Goal: Task Accomplishment & Management: Manage account settings

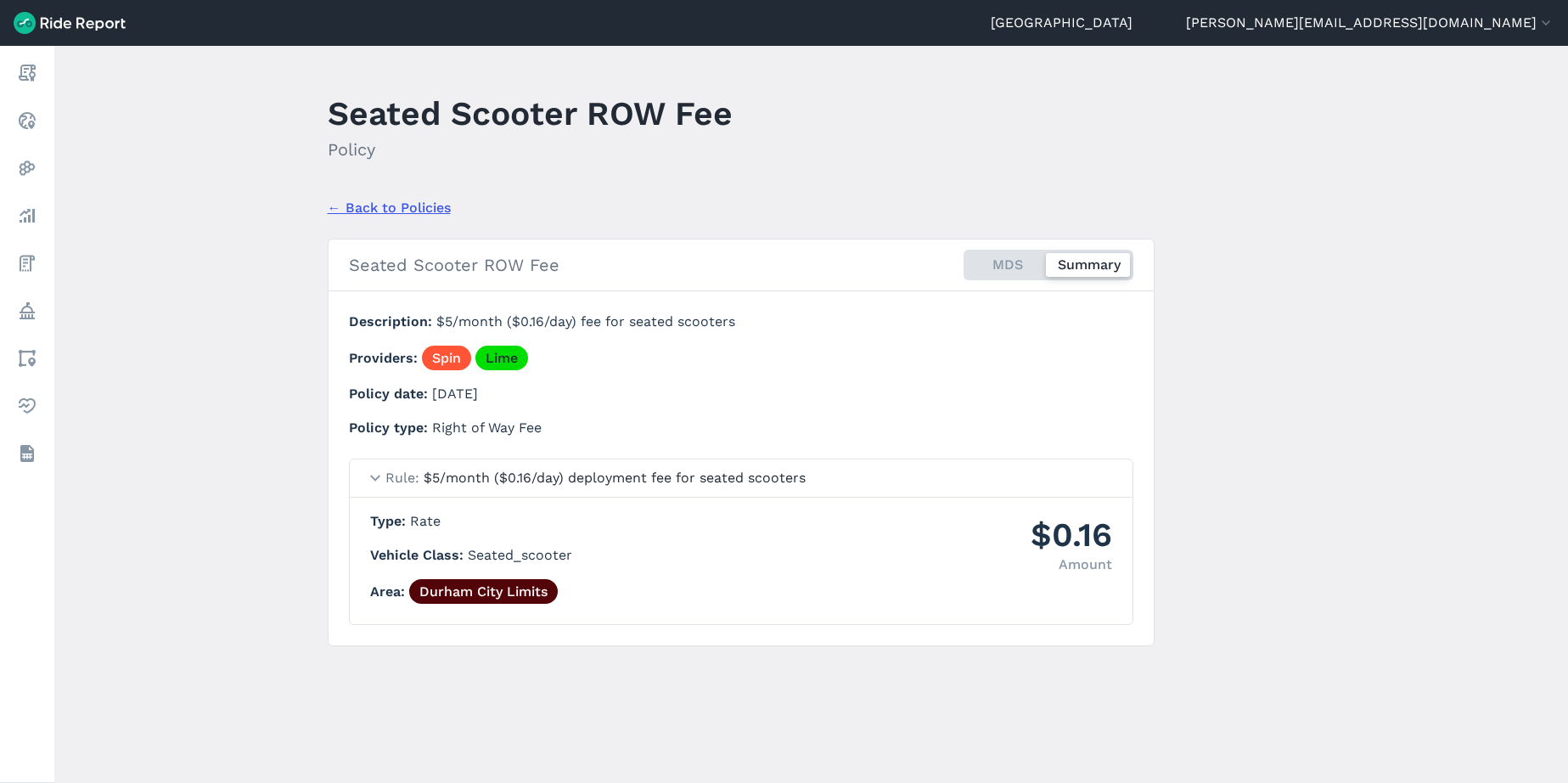
click at [1481, 11] on header "Durham [EMAIL_ADDRESS][DOMAIN_NAME] Settings Terms Change Organization Show dem…" at bounding box center [784, 22] width 1568 height 46
click at [1477, 21] on button "[PERSON_NAME][EMAIL_ADDRESS][DOMAIN_NAME]" at bounding box center [1370, 22] width 368 height 21
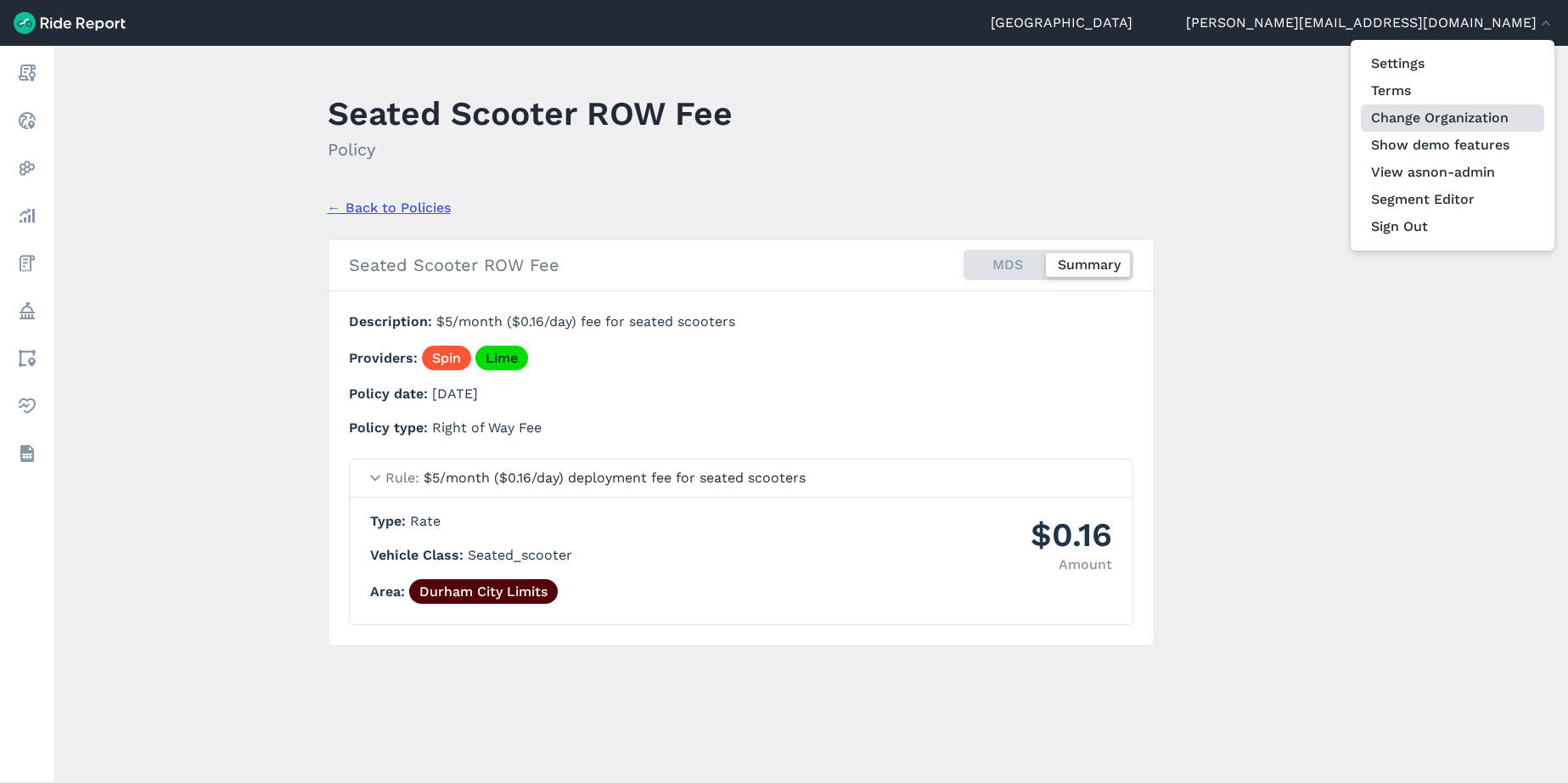
click at [1454, 126] on link "Change Organization" at bounding box center [1453, 118] width 184 height 27
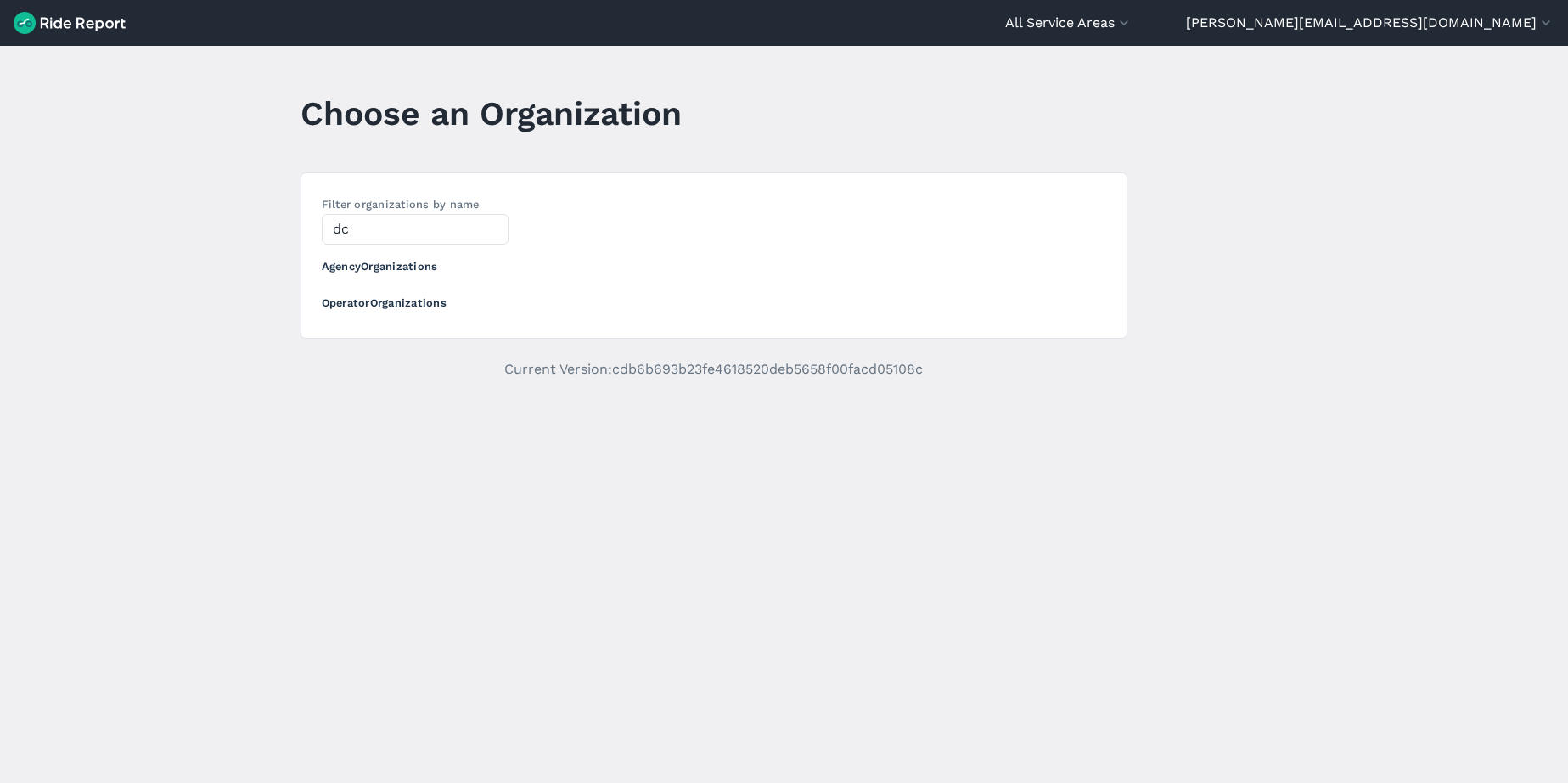
type input "d"
type input "a"
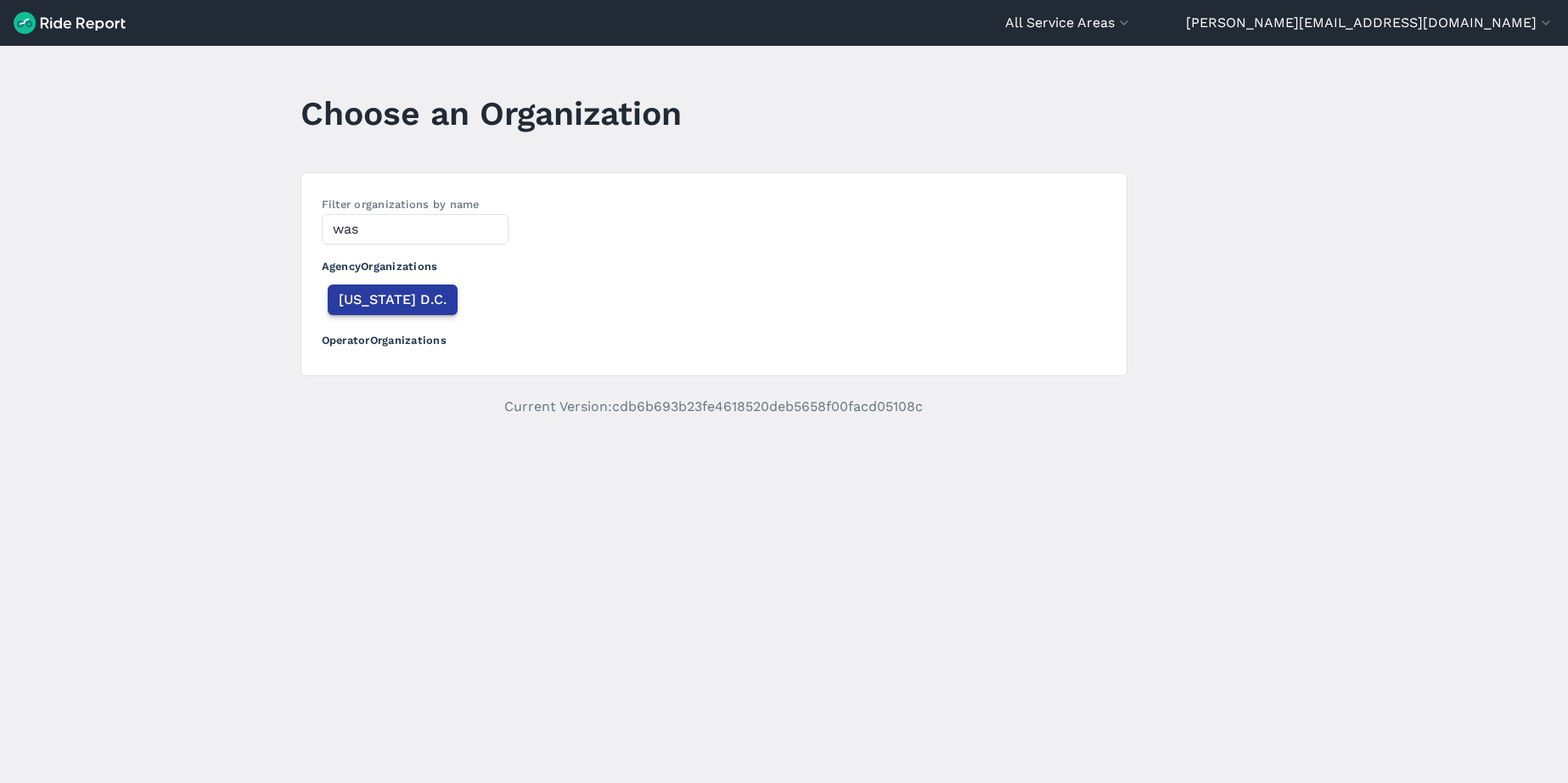
type input "was"
click at [439, 307] on span "[US_STATE] D.C." at bounding box center [393, 299] width 107 height 21
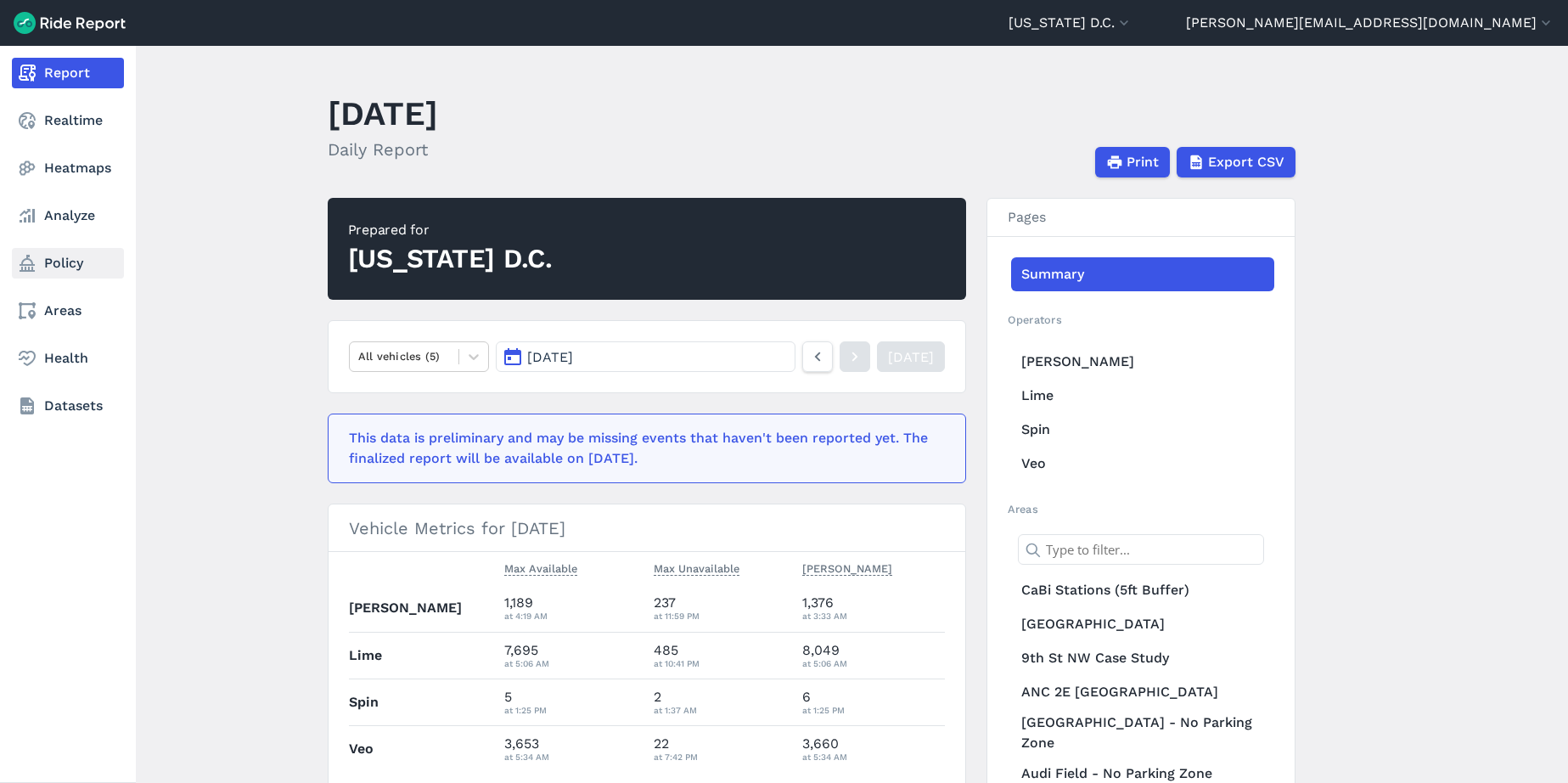
click at [58, 266] on link "Policy" at bounding box center [67, 263] width 112 height 30
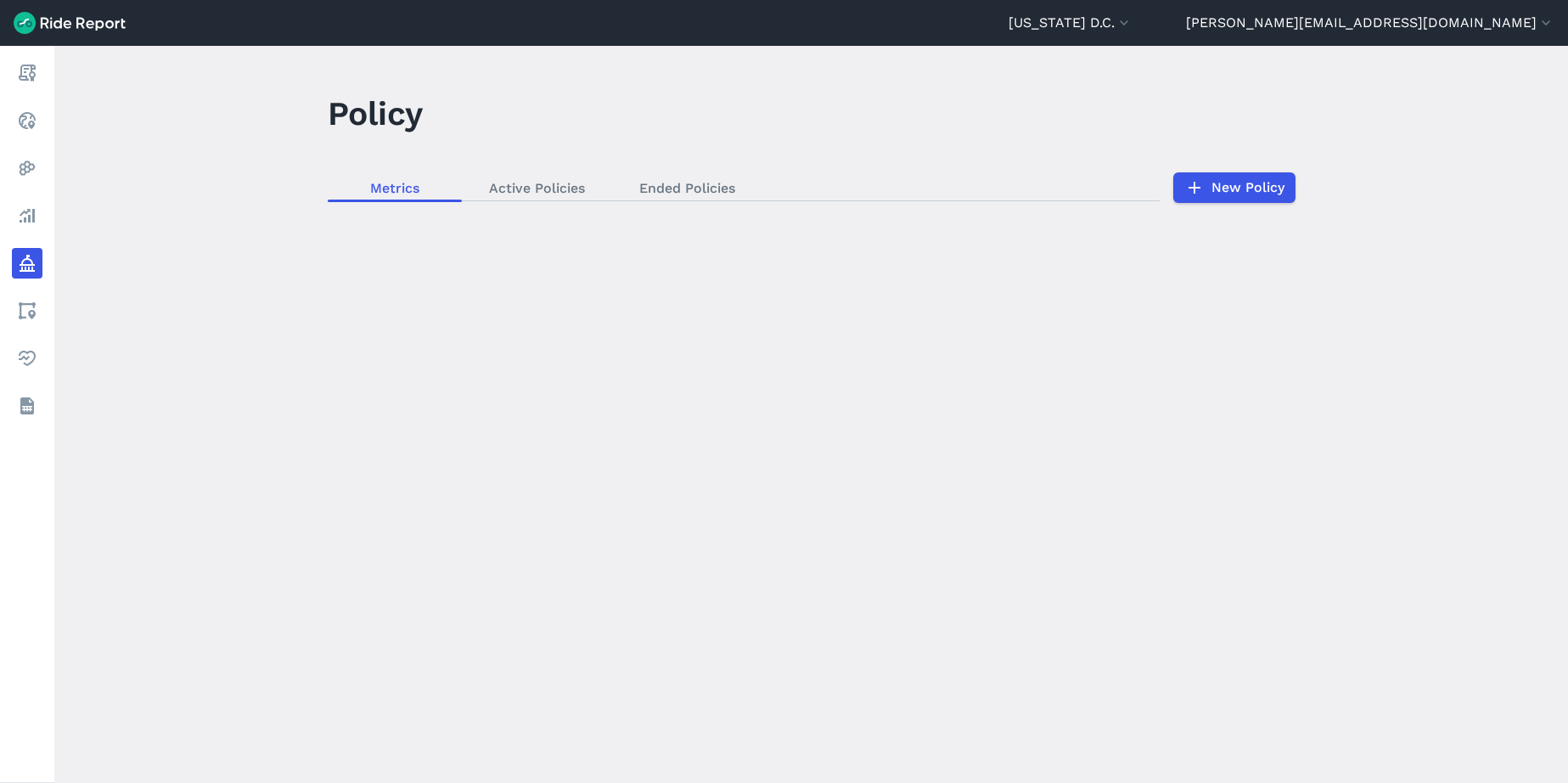
click at [520, 191] on div "loading" at bounding box center [811, 414] width 1513 height 737
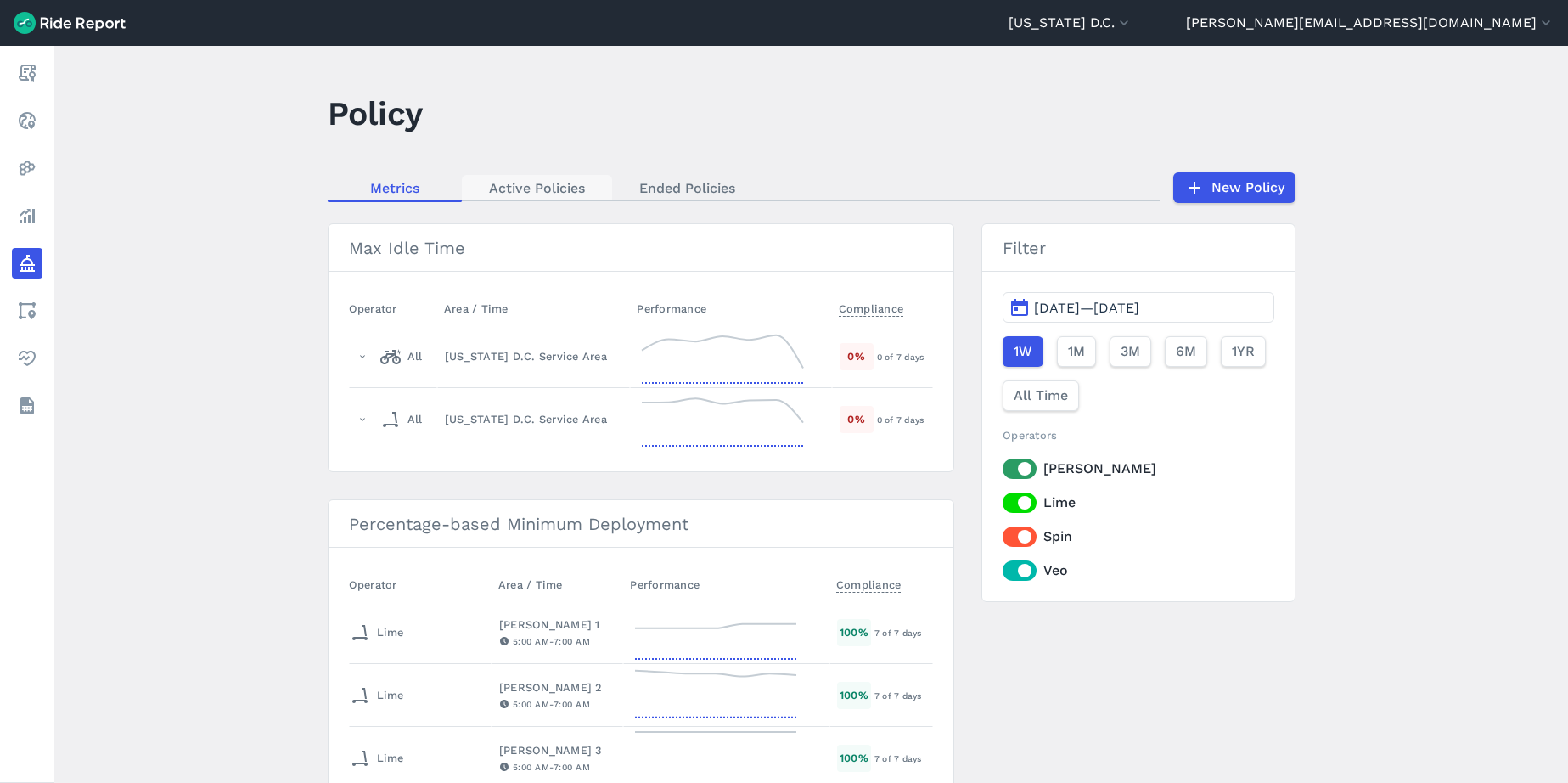
click at [536, 184] on link "Active Policies" at bounding box center [537, 188] width 150 height 25
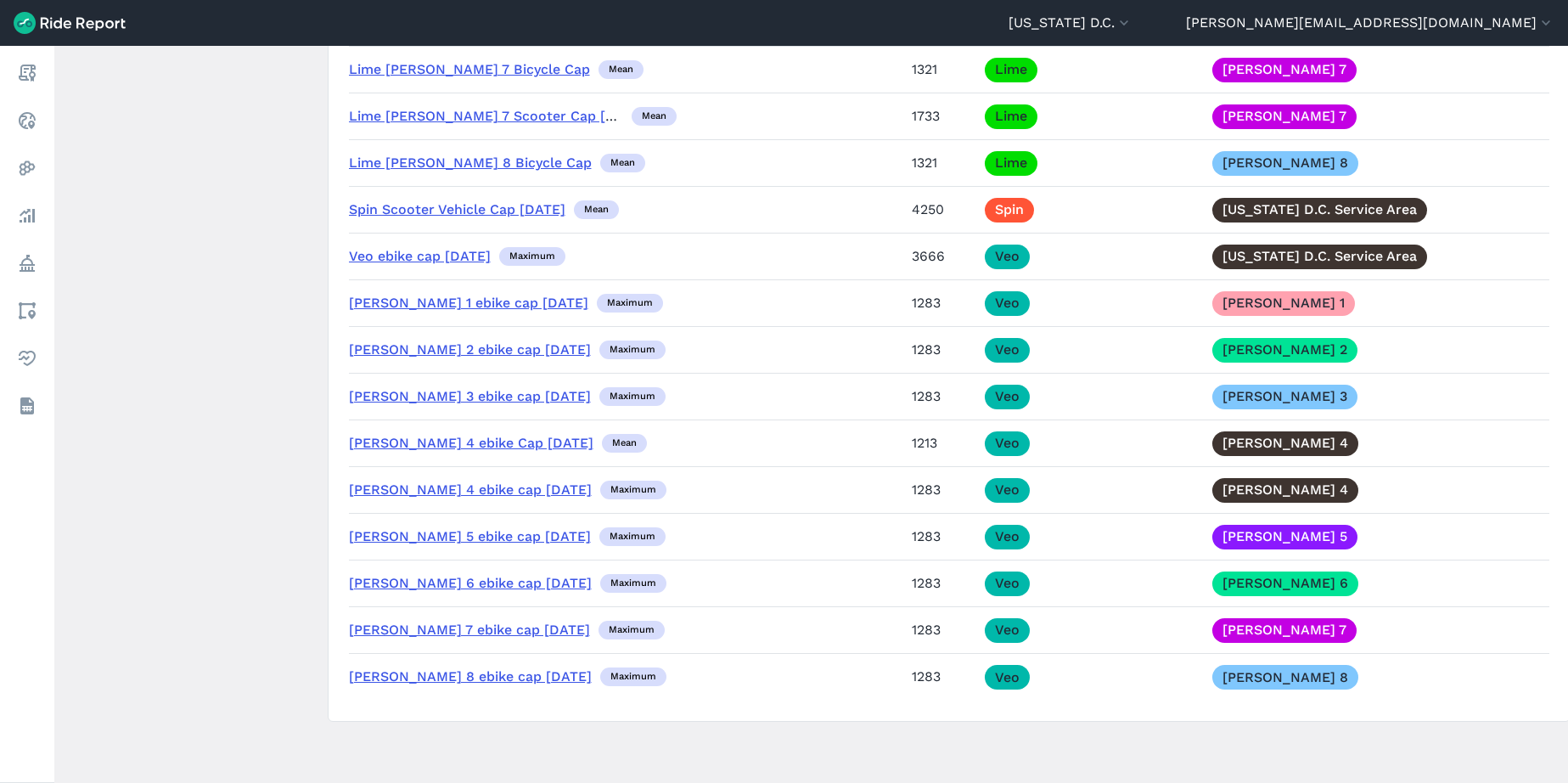
scroll to position [10933, 0]
click at [433, 444] on link "[PERSON_NAME] 4 ebike Cap [DATE]" at bounding box center [471, 443] width 244 height 17
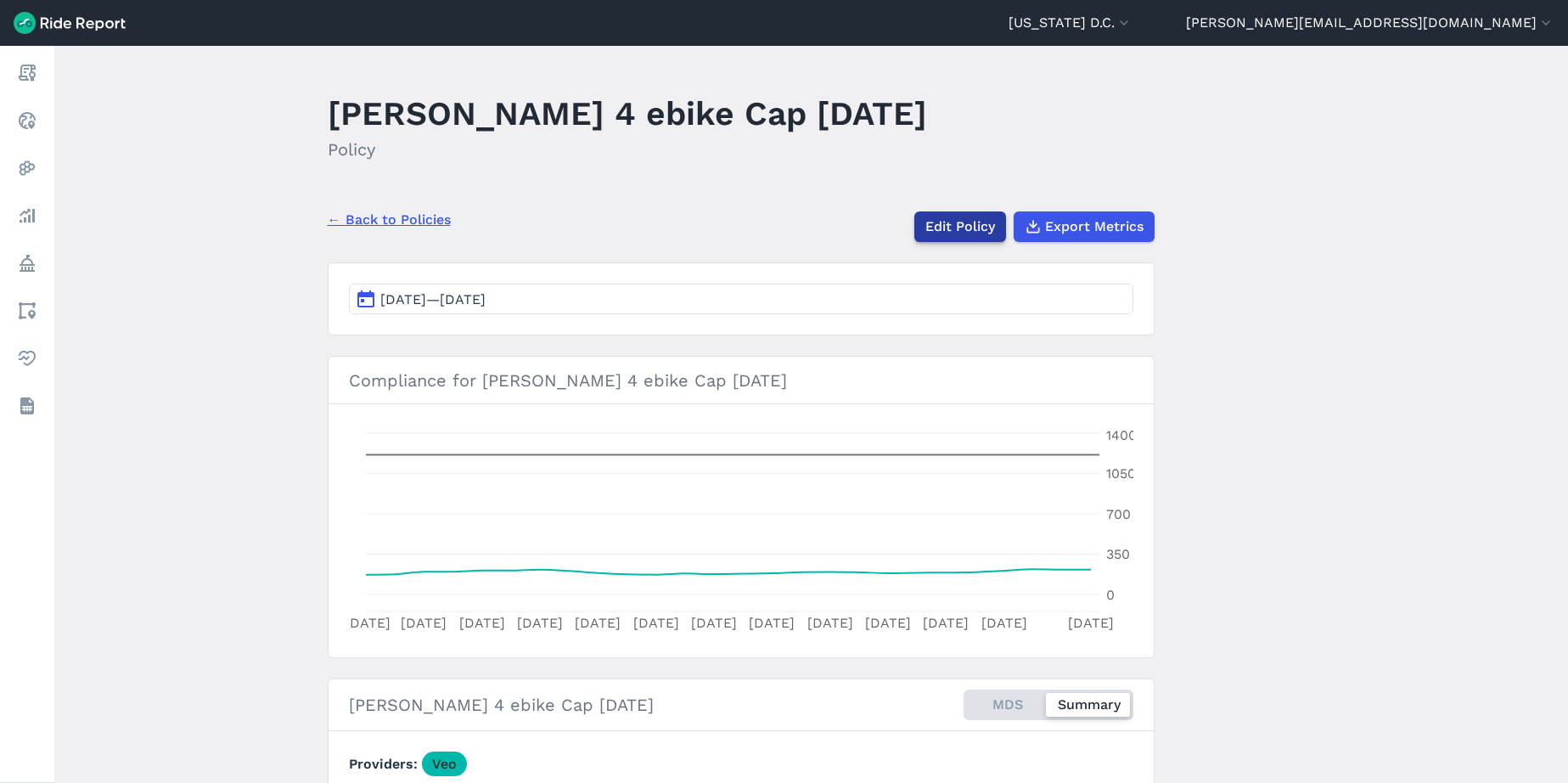
click at [967, 217] on link "Edit Policy" at bounding box center [960, 226] width 92 height 30
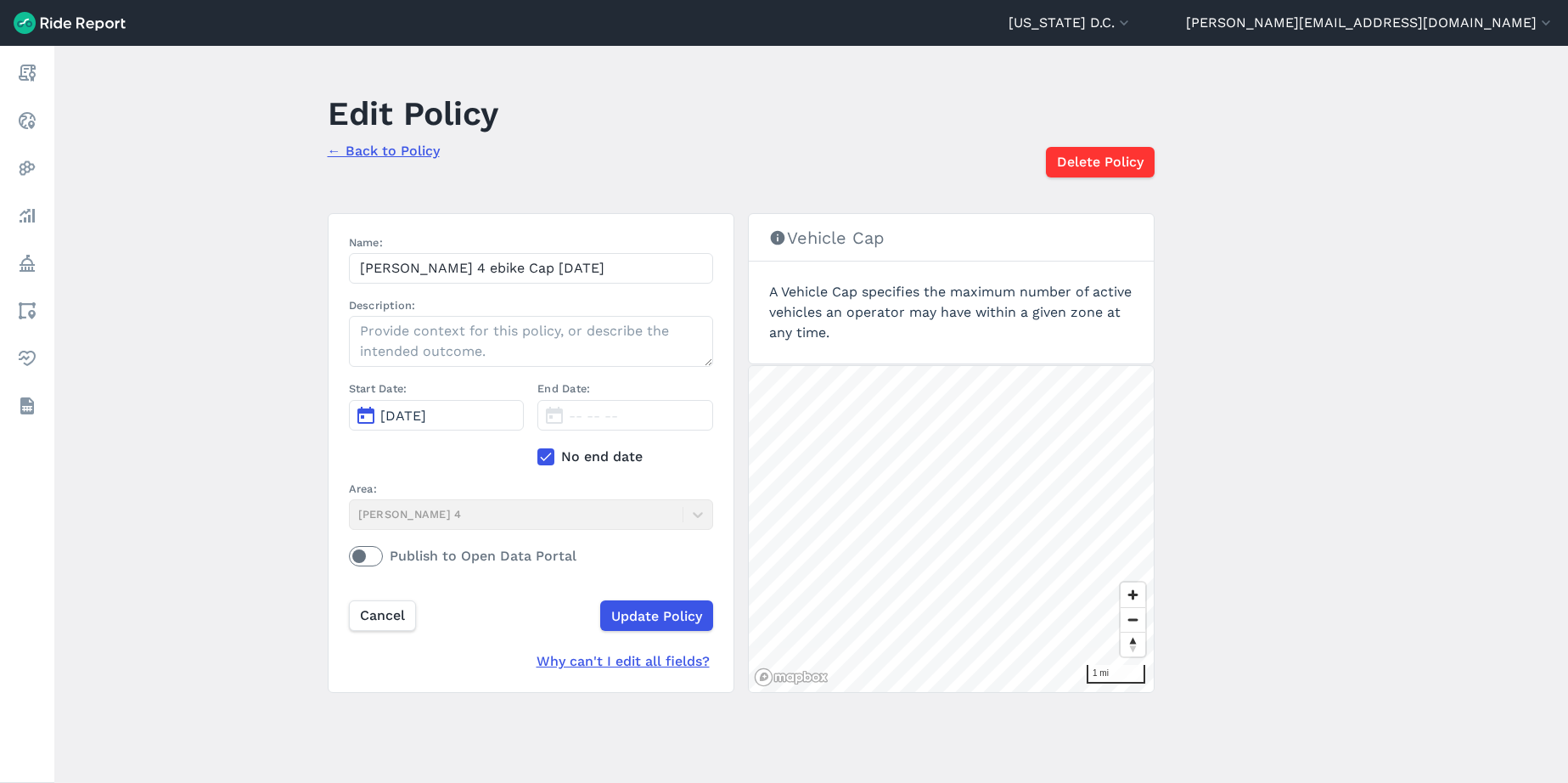
click at [363, 151] on link "← Back to Policy" at bounding box center [383, 151] width 112 height 17
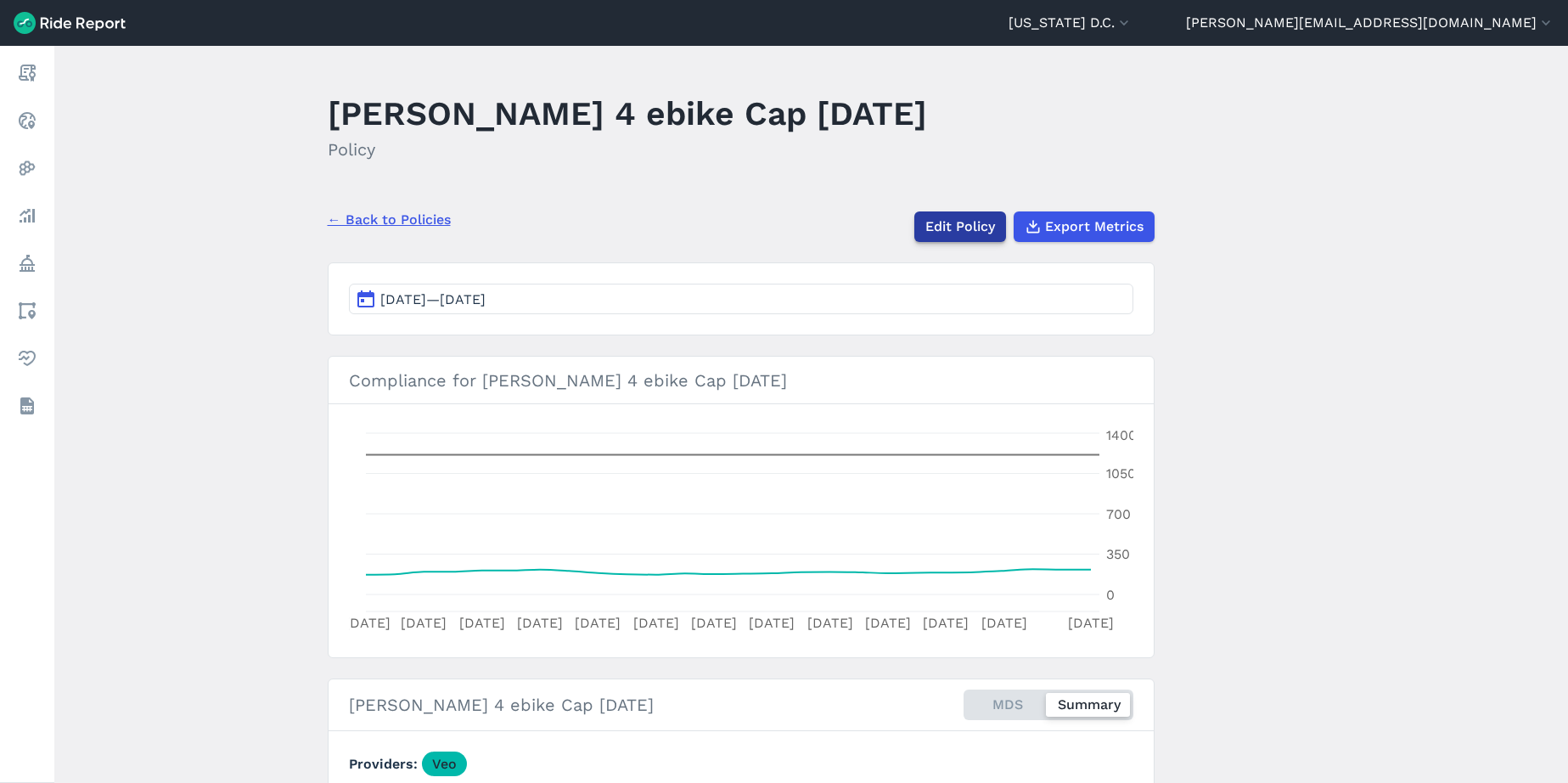
click at [959, 233] on link "Edit Policy" at bounding box center [960, 226] width 92 height 30
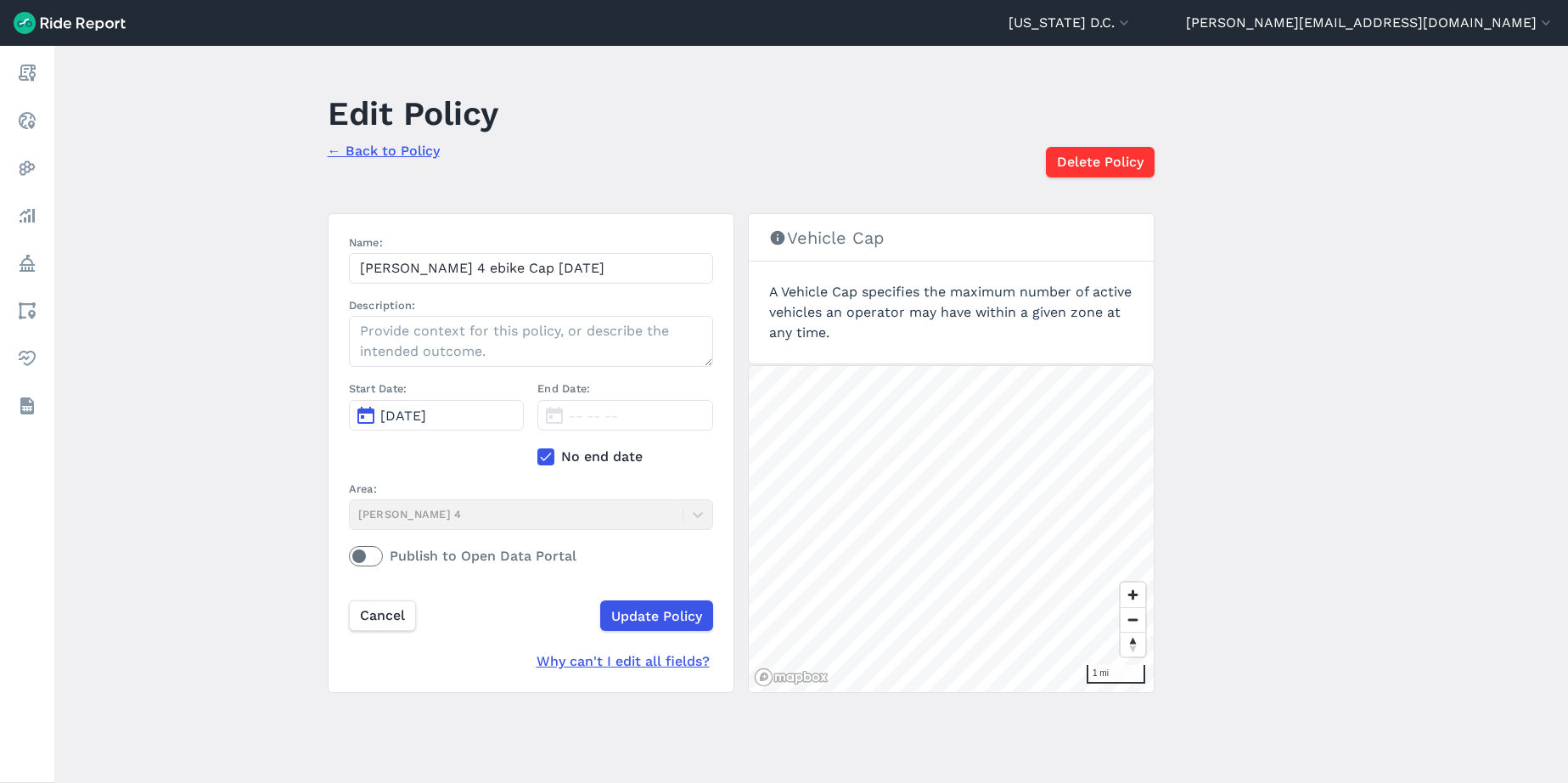
click at [542, 460] on icon at bounding box center [546, 457] width 16 height 17
click at [537, 457] on input "No end date" at bounding box center [537, 452] width 0 height 11
click at [598, 412] on span "Jul 18, 2025" at bounding box center [591, 415] width 46 height 17
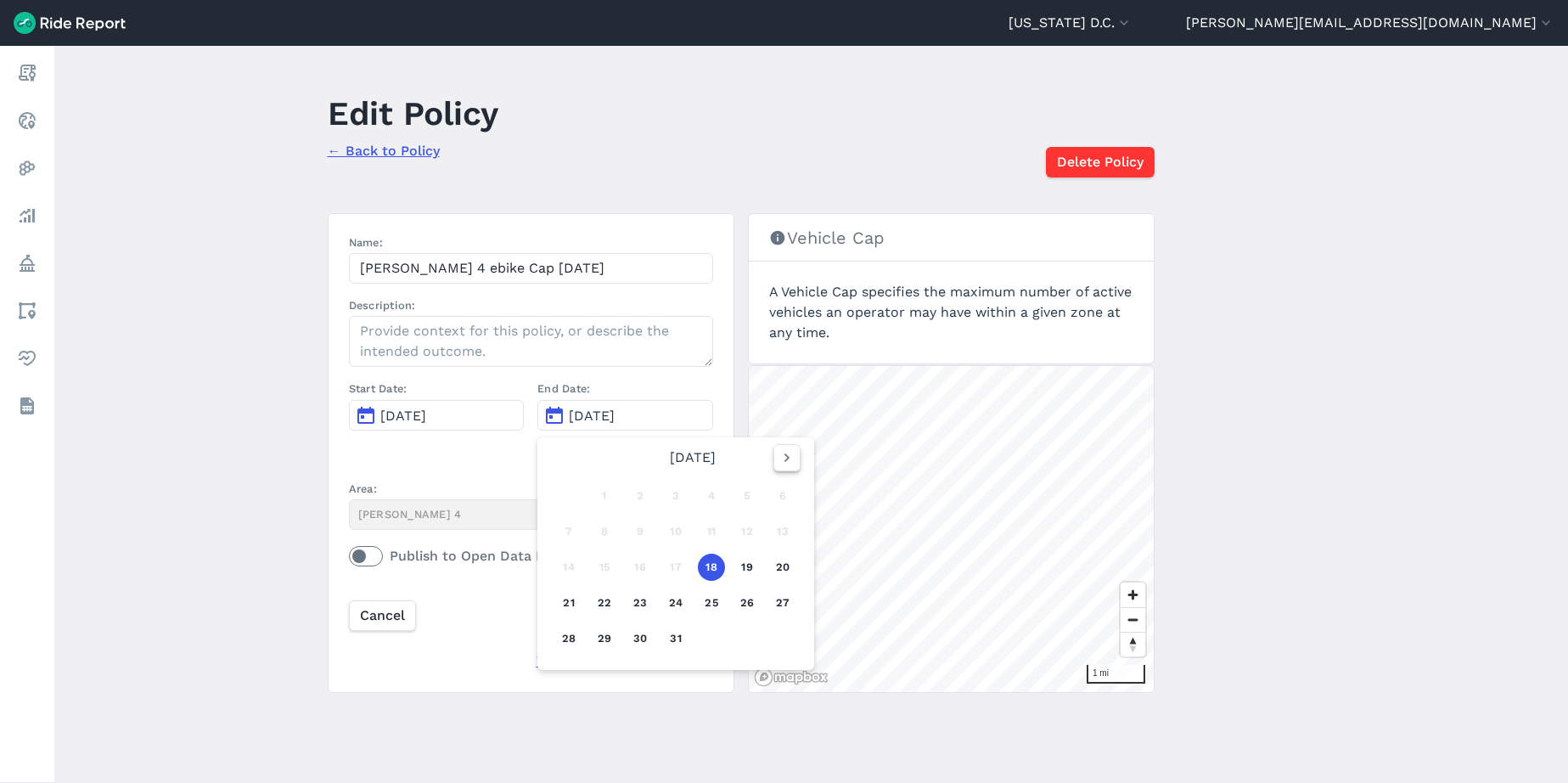
click at [779, 462] on icon "button" at bounding box center [786, 457] width 17 height 17
click at [710, 495] on button "1" at bounding box center [711, 496] width 27 height 27
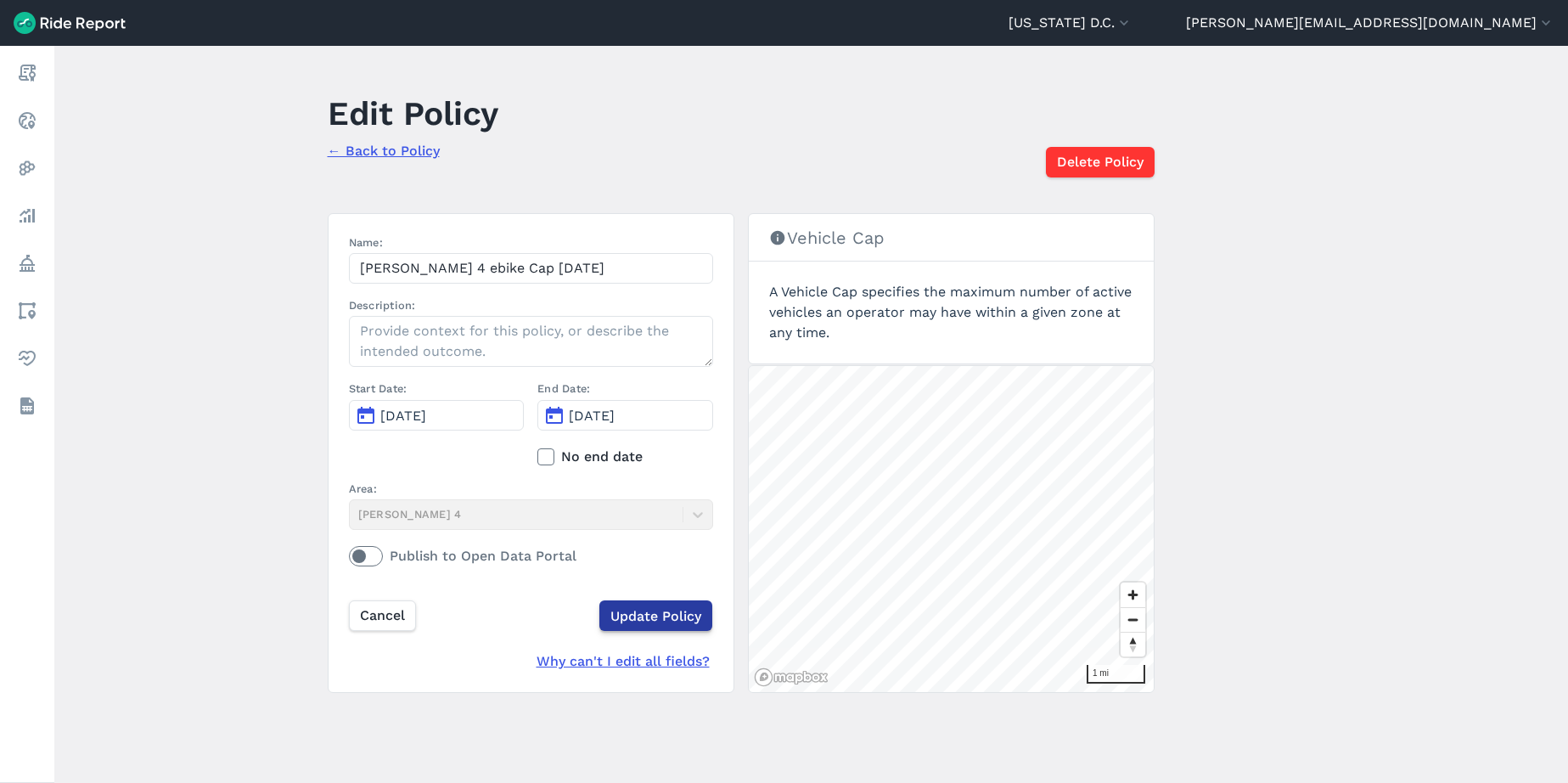
click at [653, 616] on input "Update Policy" at bounding box center [656, 615] width 113 height 30
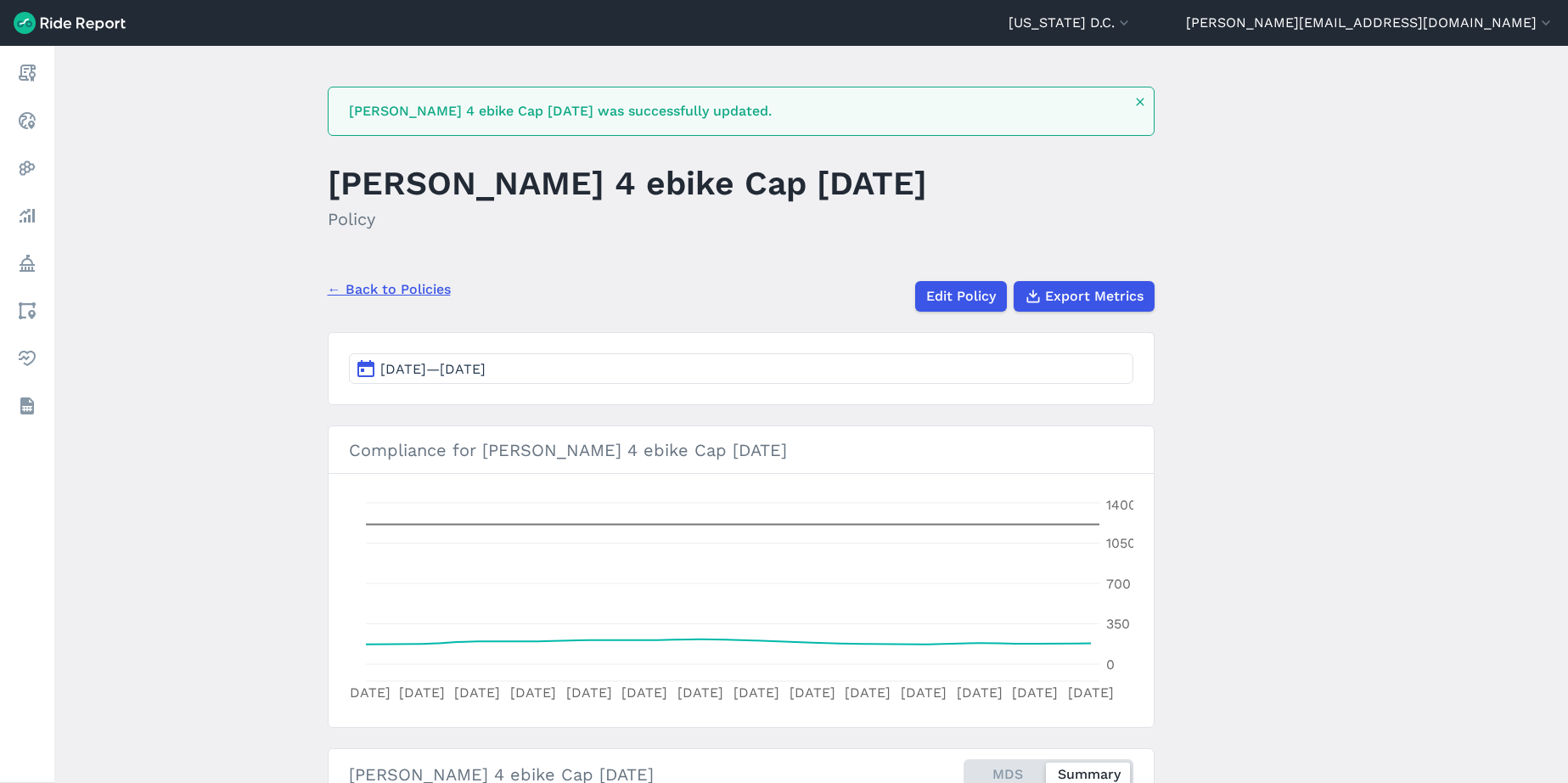
click at [379, 290] on link "← Back to Policies" at bounding box center [389, 289] width 123 height 21
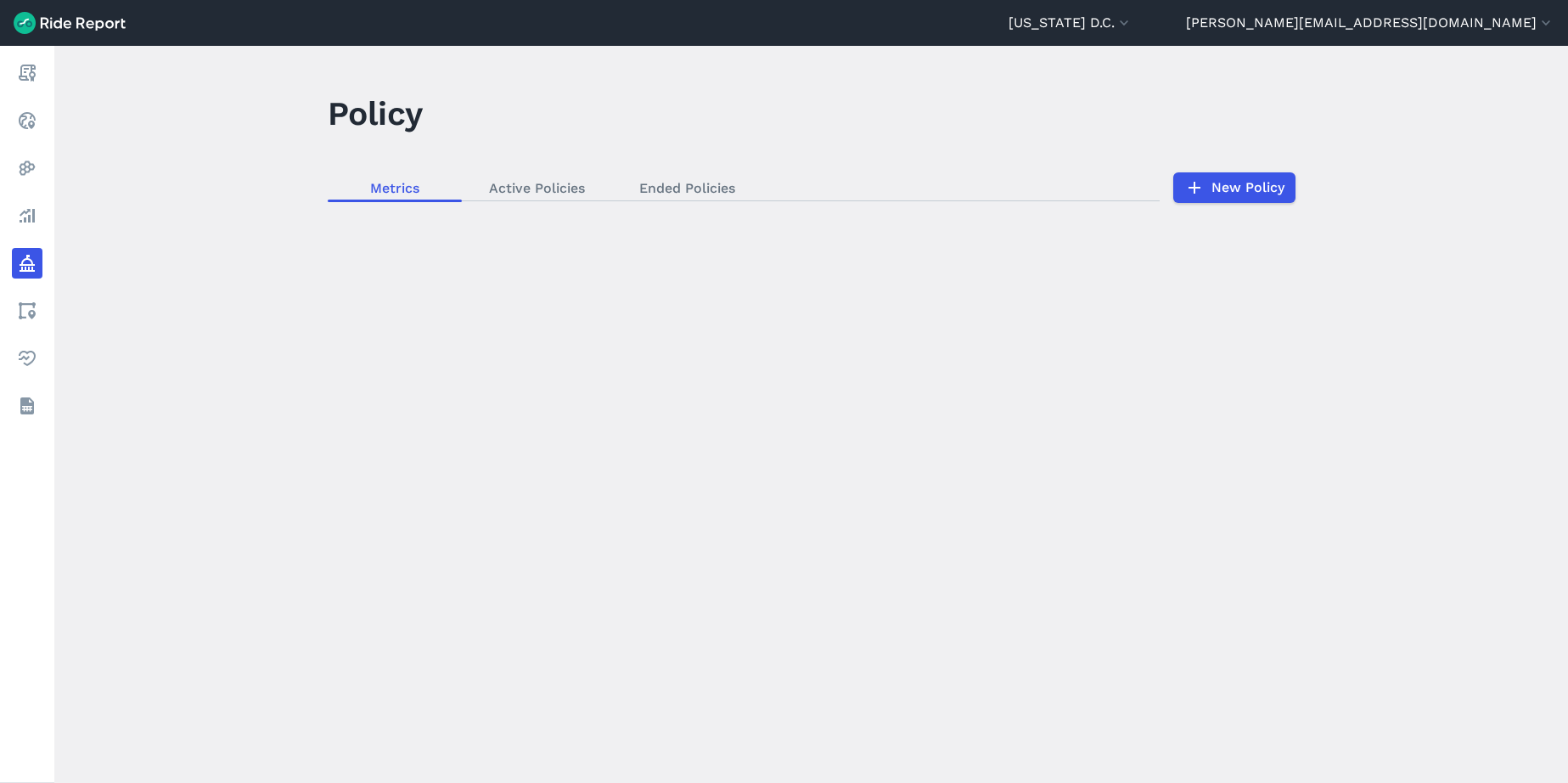
click at [536, 143] on div "loading" at bounding box center [811, 414] width 1513 height 737
click at [526, 188] on div "loading" at bounding box center [811, 414] width 1513 height 737
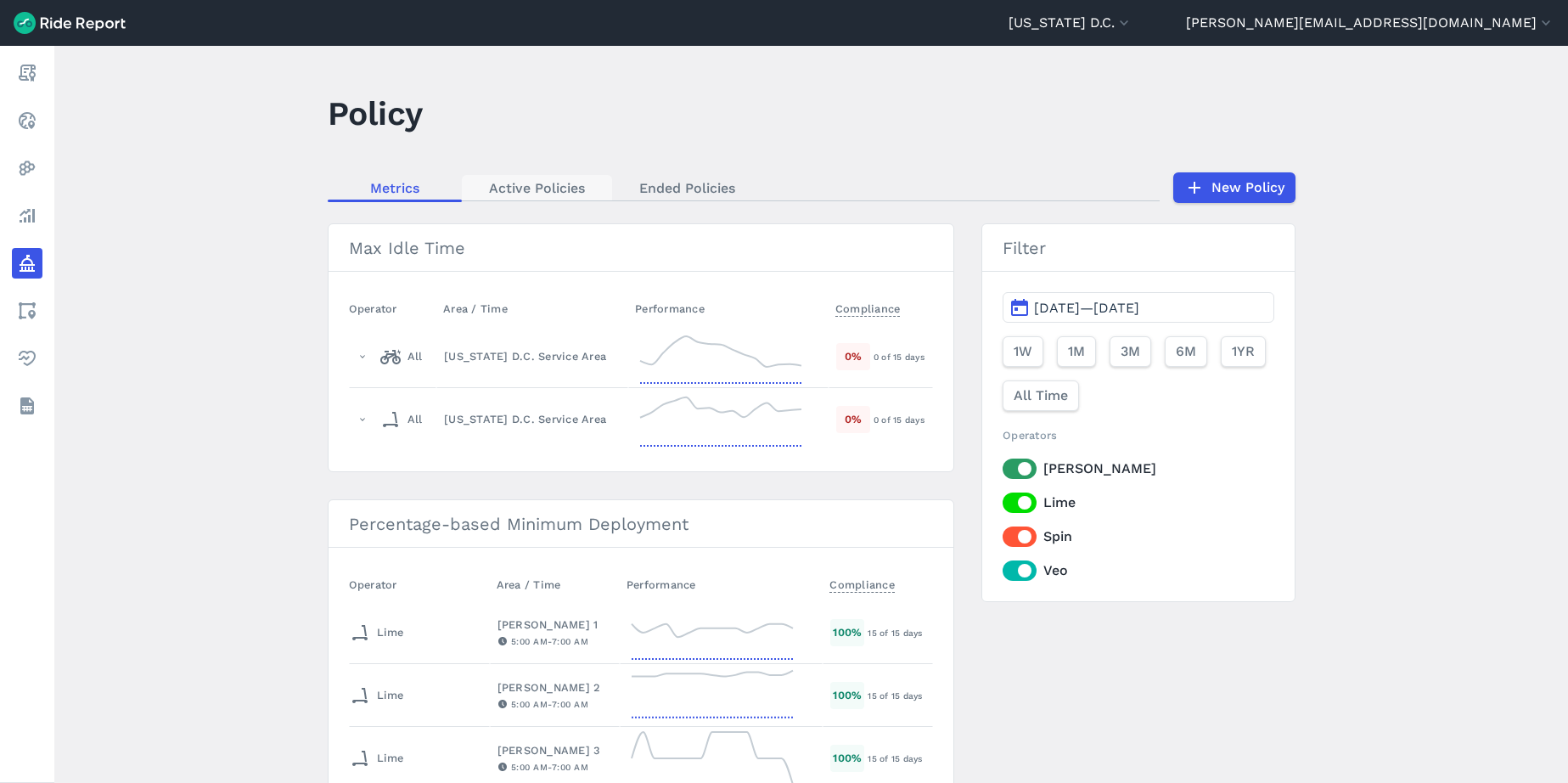
click at [521, 192] on link "Active Policies" at bounding box center [537, 188] width 150 height 25
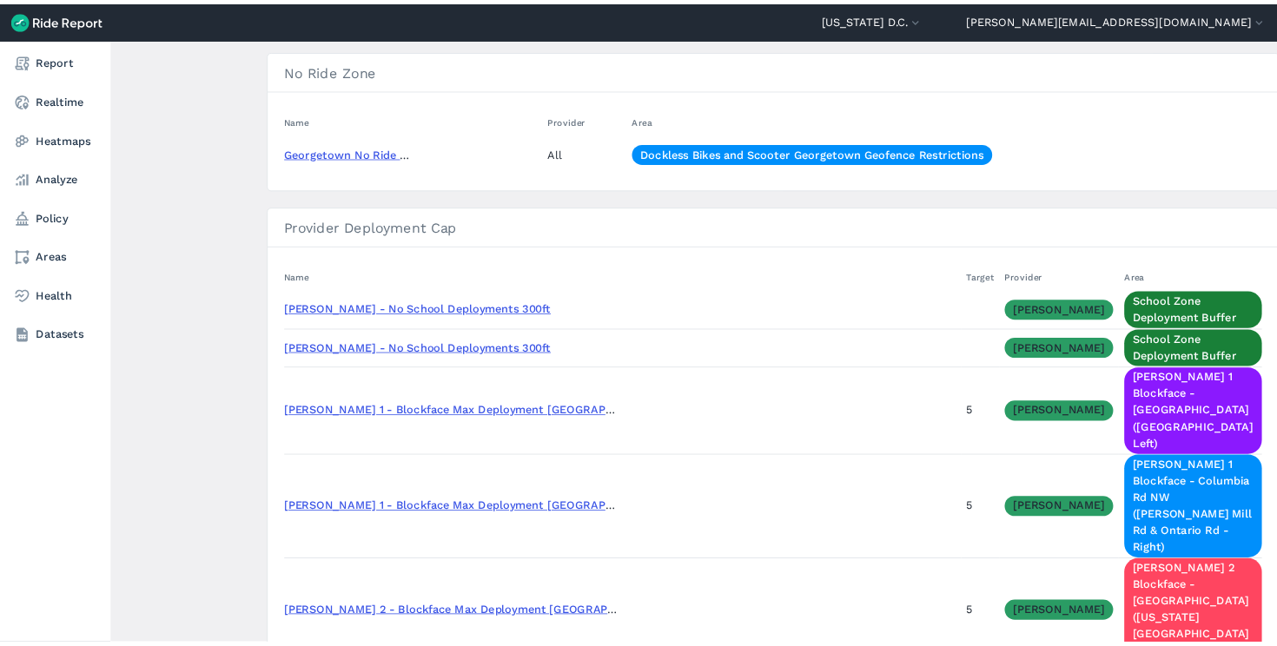
scroll to position [2472, 0]
